Goal: Check status: Check status

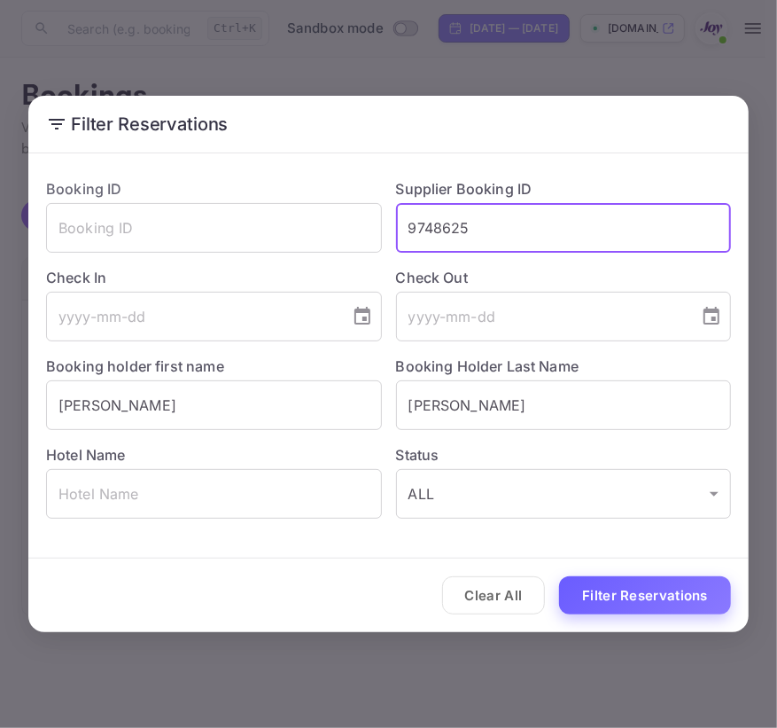
type input "9748625"
click at [595, 583] on button "Filter Reservations" at bounding box center [645, 595] width 172 height 38
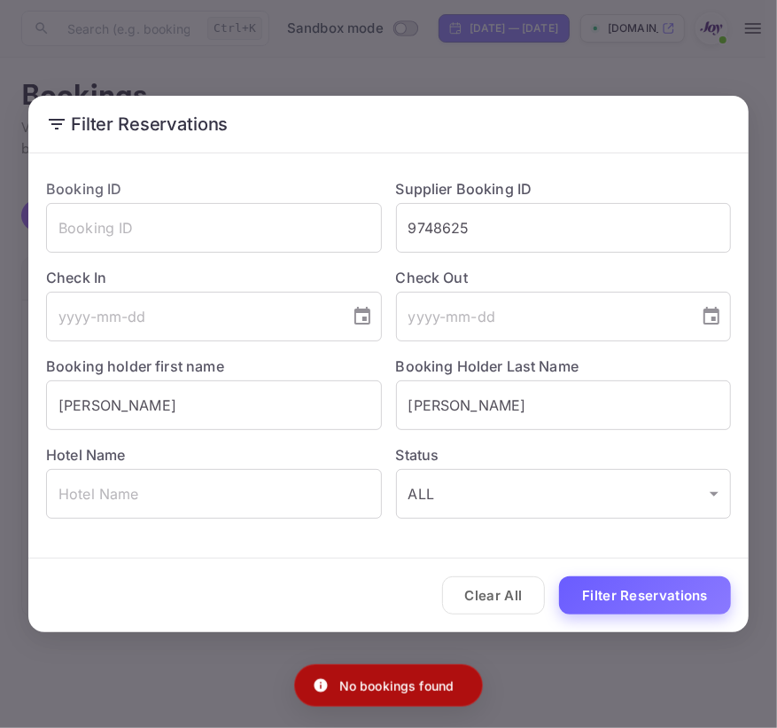
click at [645, 597] on button "Filter Reservations" at bounding box center [645, 595] width 172 height 38
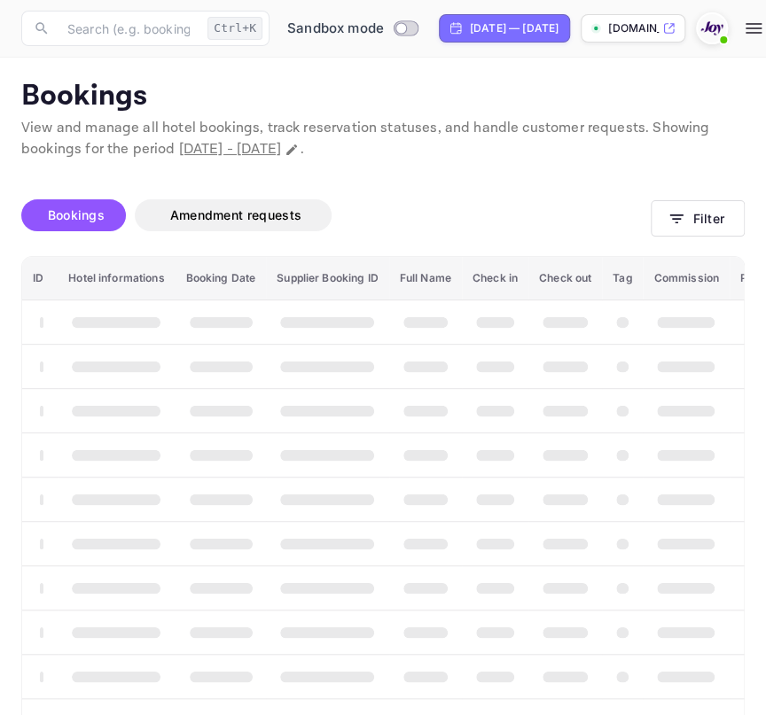
click at [674, 206] on button "Filter" at bounding box center [697, 218] width 94 height 36
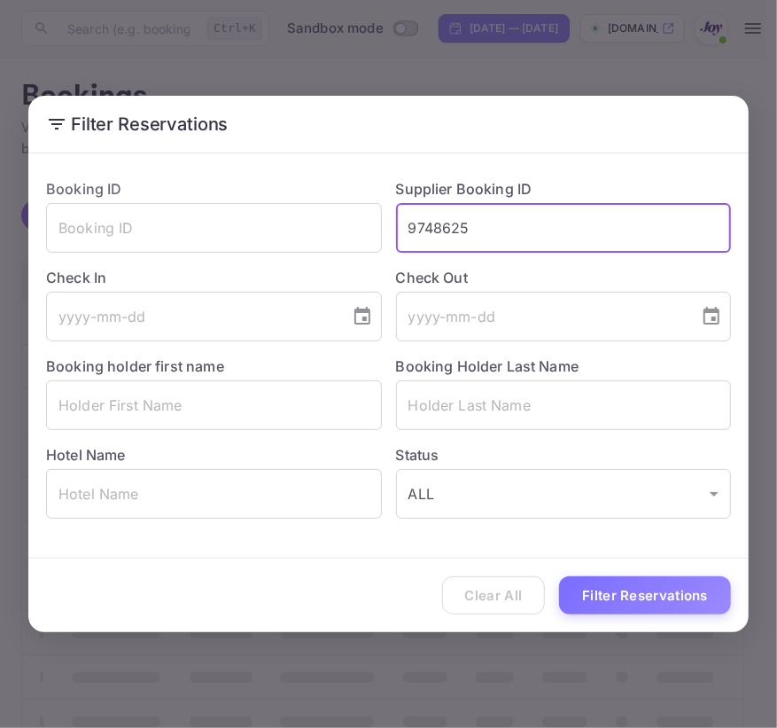
click at [595, 584] on button "Filter Reservations" at bounding box center [645, 595] width 172 height 38
click at [582, 244] on input "9748625" at bounding box center [564, 228] width 336 height 50
paste input "23715"
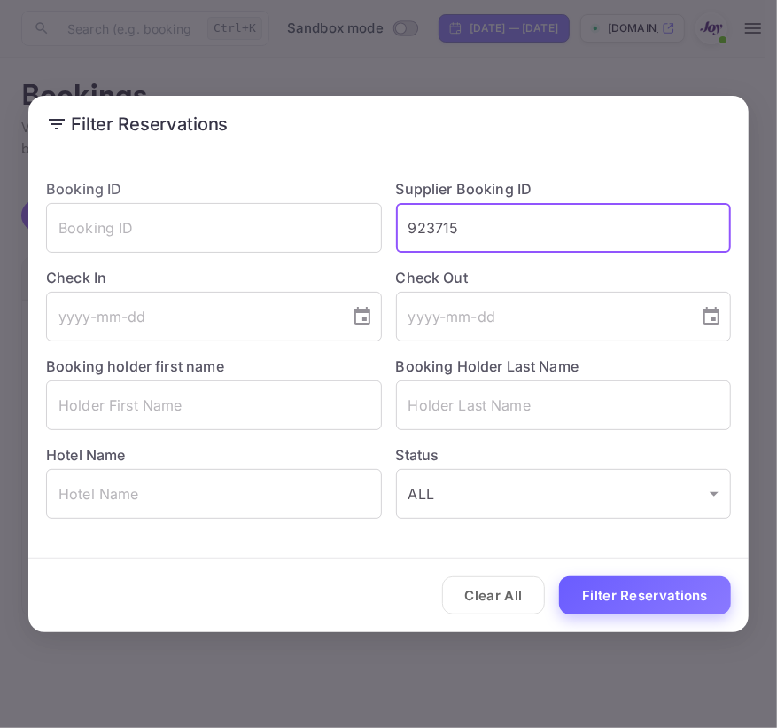
type input "923715"
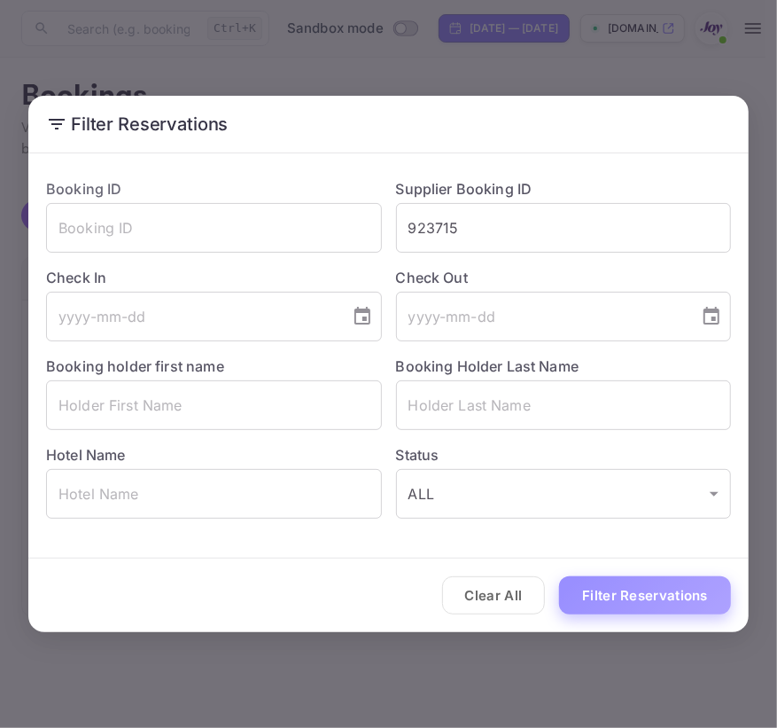
click at [627, 579] on button "Filter Reservations" at bounding box center [645, 595] width 172 height 38
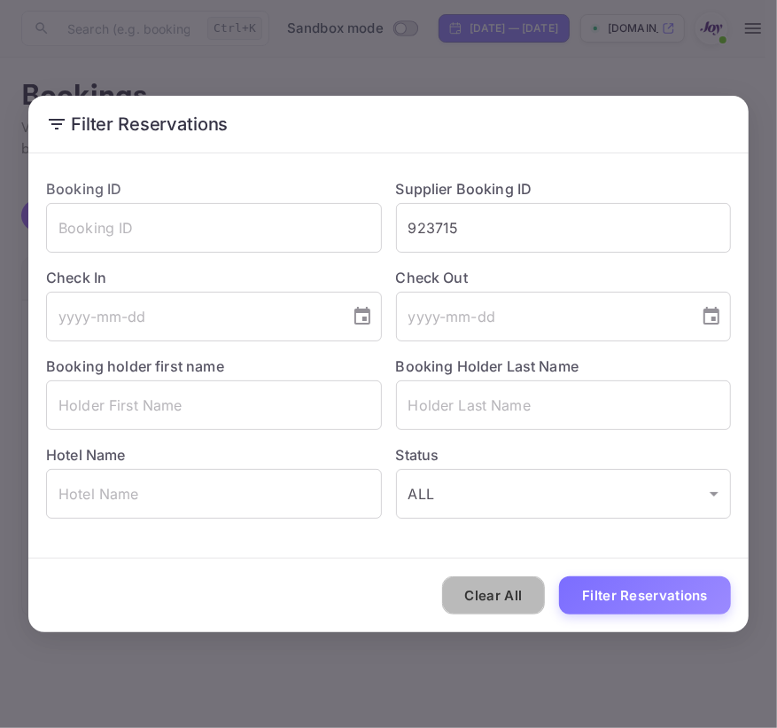
click at [510, 590] on button "Clear All" at bounding box center [494, 595] width 104 height 38
click at [510, 590] on div "Clear All Filter Reservations" at bounding box center [388, 595] width 720 height 74
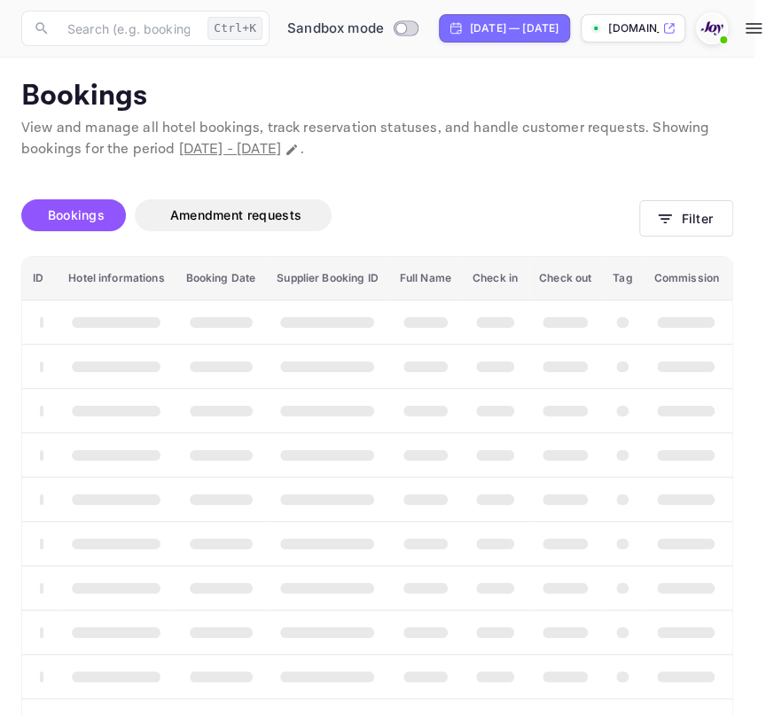
click at [510, 590] on span "booking table" at bounding box center [495, 588] width 38 height 12
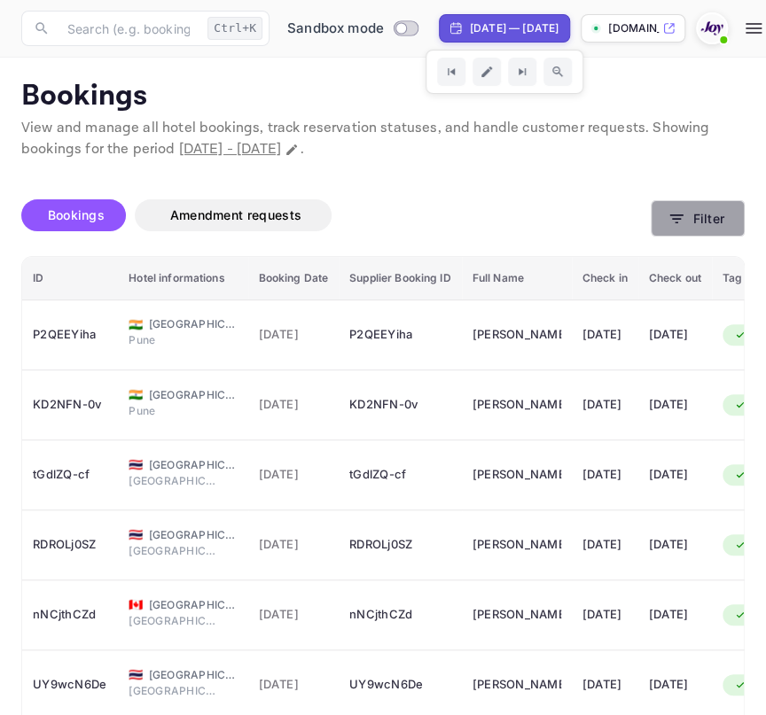
click at [686, 232] on button "Filter" at bounding box center [697, 218] width 94 height 36
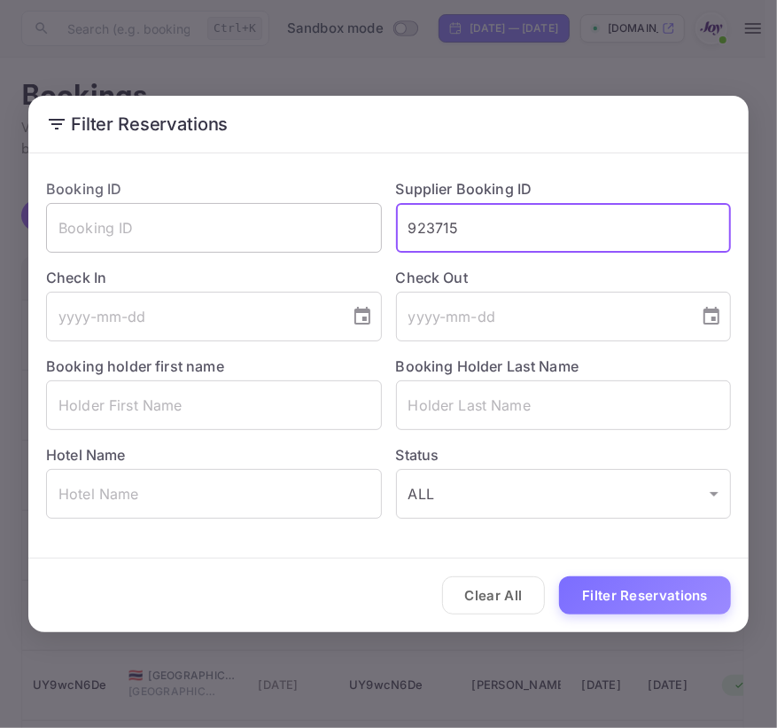
drag, startPoint x: 328, startPoint y: 212, endPoint x: 87, endPoint y: 208, distance: 241.1
click at [89, 212] on div "Booking ID ​ Supplier Booking ID 923715 ​ Check In ​ Check Out ​ Booking holder…" at bounding box center [381, 341] width 699 height 354
click at [202, 404] on input "text" at bounding box center [214, 405] width 336 height 50
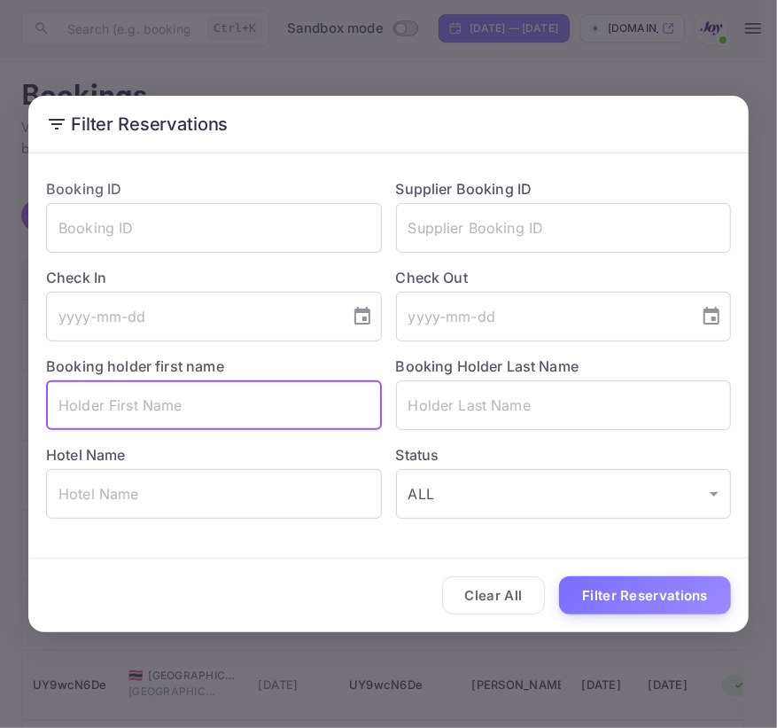
paste input "[PERSON_NAME]"
type input "[PERSON_NAME]"
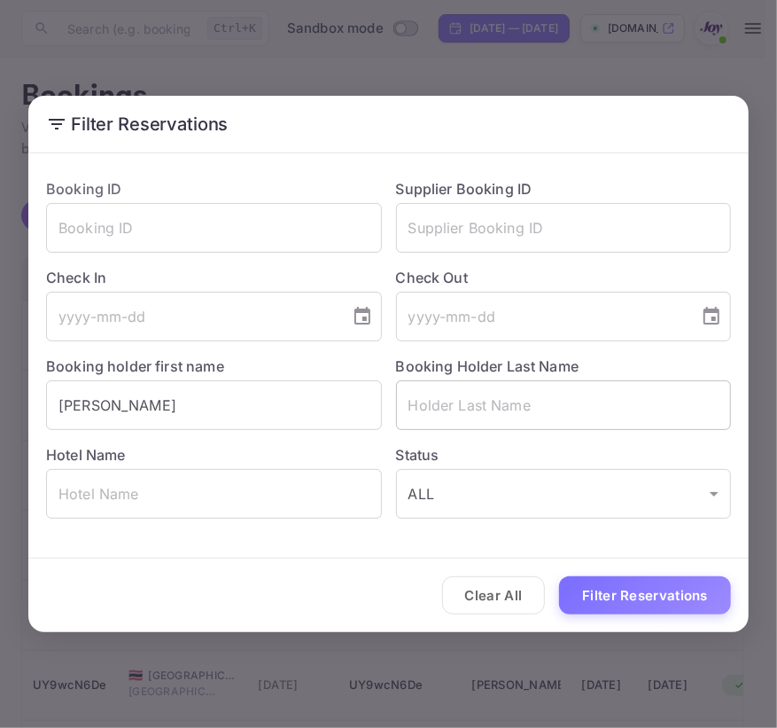
click at [488, 422] on input "text" at bounding box center [564, 405] width 336 height 50
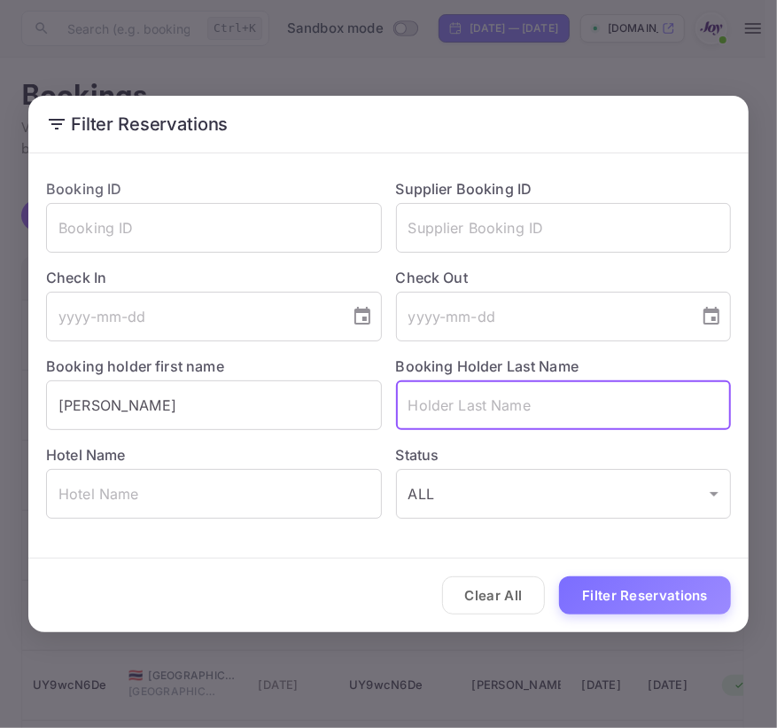
paste input "Hermie"
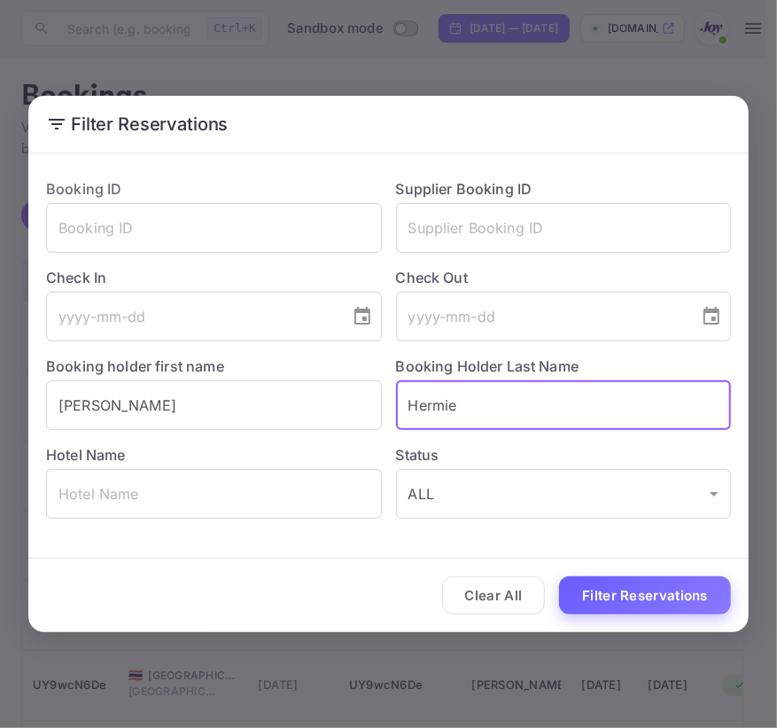
type input "Hermie"
click at [622, 600] on button "Filter Reservations" at bounding box center [645, 595] width 172 height 38
